Goal: Transaction & Acquisition: Subscribe to service/newsletter

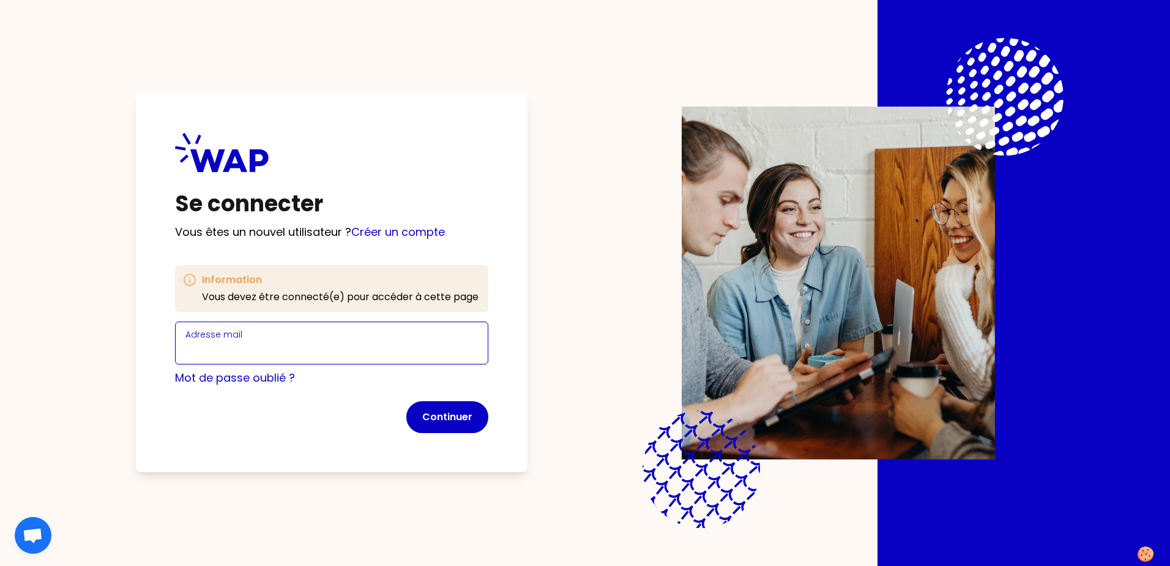
click at [259, 345] on input "Adresse mail" at bounding box center [331, 350] width 293 height 17
click at [303, 345] on input "Adresse mail" at bounding box center [331, 350] width 293 height 17
type input "j"
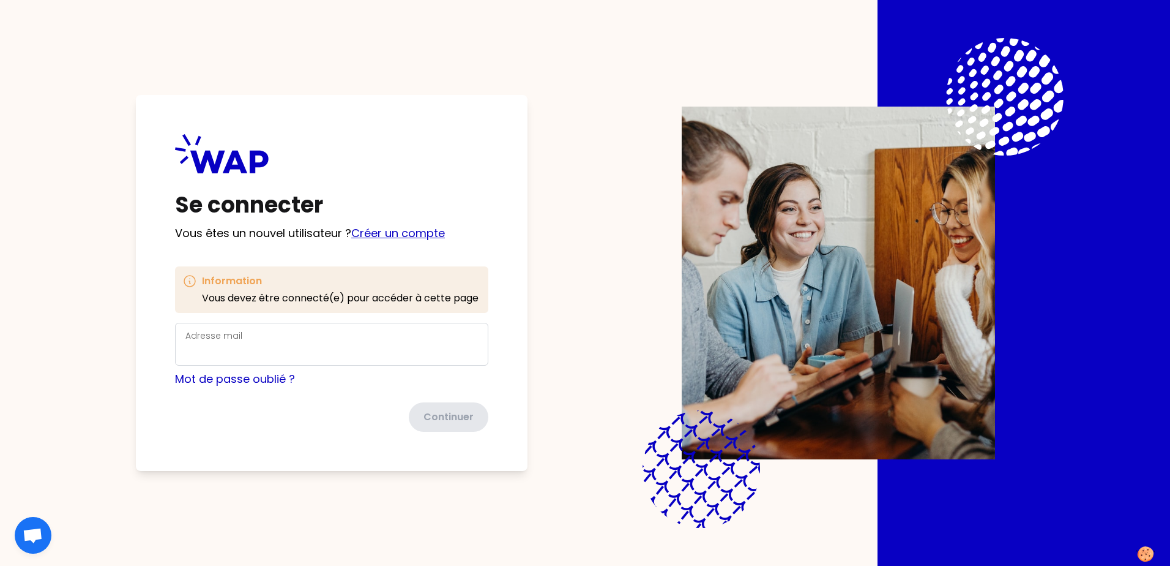
click at [394, 229] on link "Créer un compte" at bounding box center [398, 232] width 94 height 15
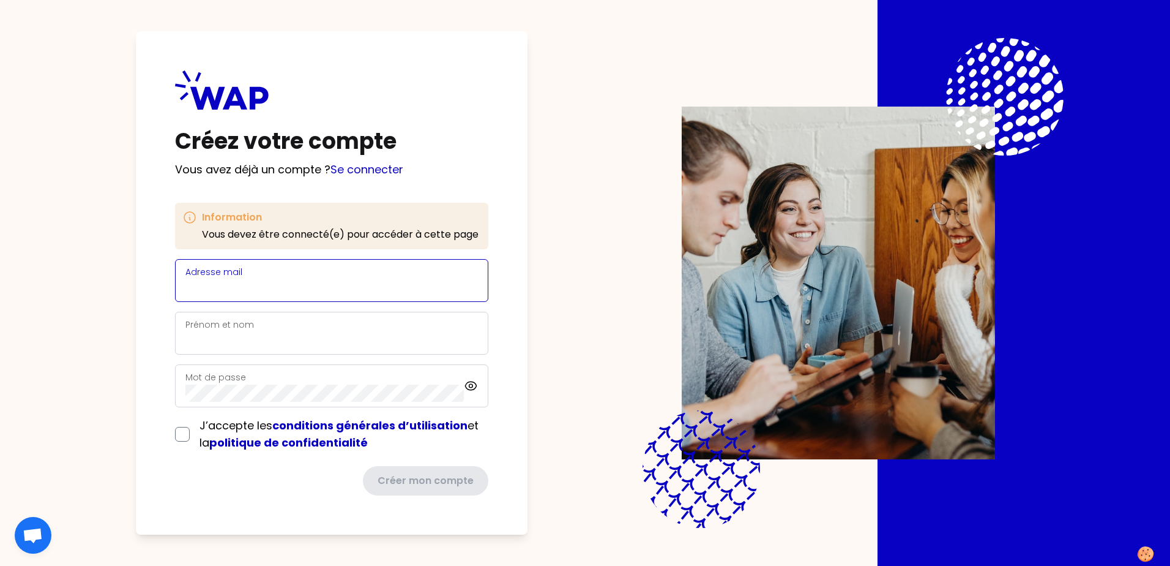
click at [345, 283] on input "Adresse mail" at bounding box center [331, 287] width 293 height 17
type input "[EMAIL_ADDRESS][DOMAIN_NAME]"
click at [311, 342] on input "Prénom et nom" at bounding box center [331, 340] width 293 height 17
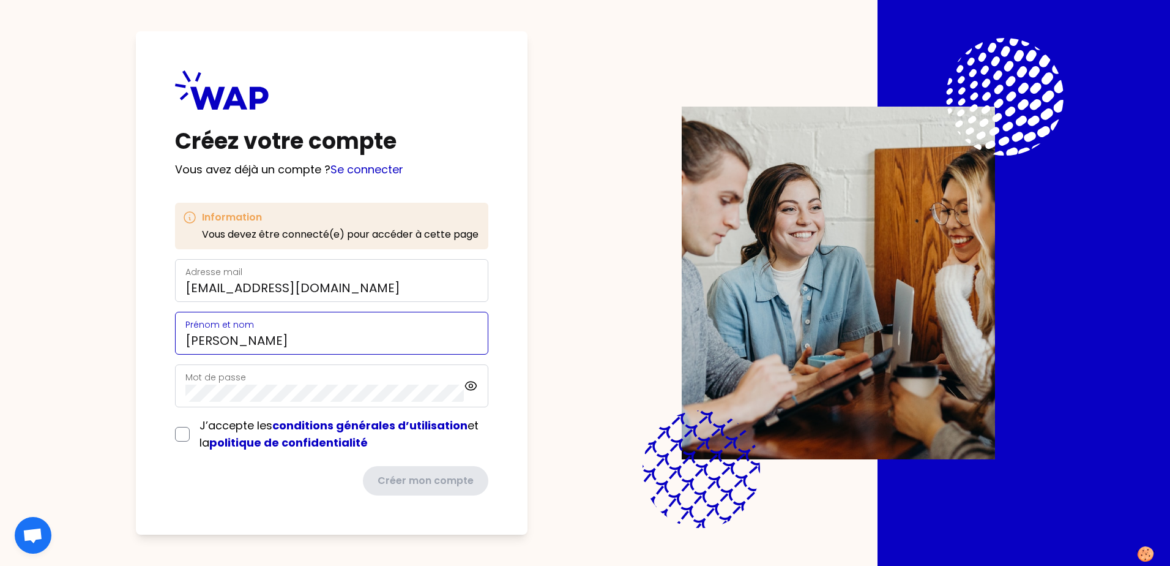
type input "[PERSON_NAME]"
click at [307, 345] on div "Mot de passe" at bounding box center [324, 386] width 279 height 32
click at [182, 345] on div "J’accepte les conditions générales d’utilisation et la politique de confidentia…" at bounding box center [331, 434] width 313 height 34
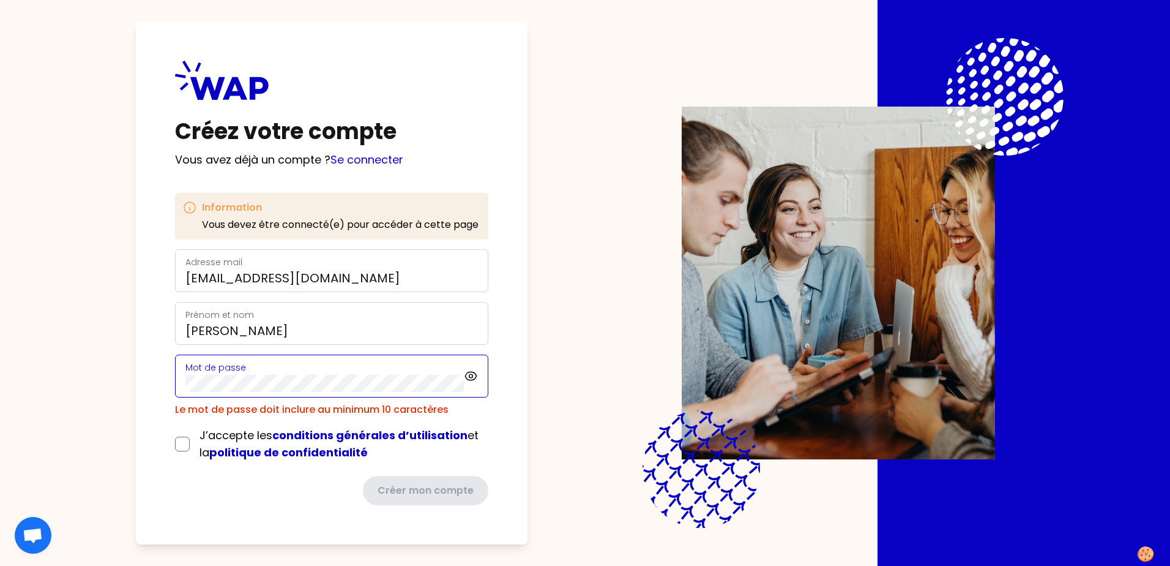
click at [146, 345] on div "Créez votre compte Vous avez déjà un compte ? Se connecter Information Vous dev…" at bounding box center [332, 282] width 392 height 523
